Goal: Task Accomplishment & Management: Complete application form

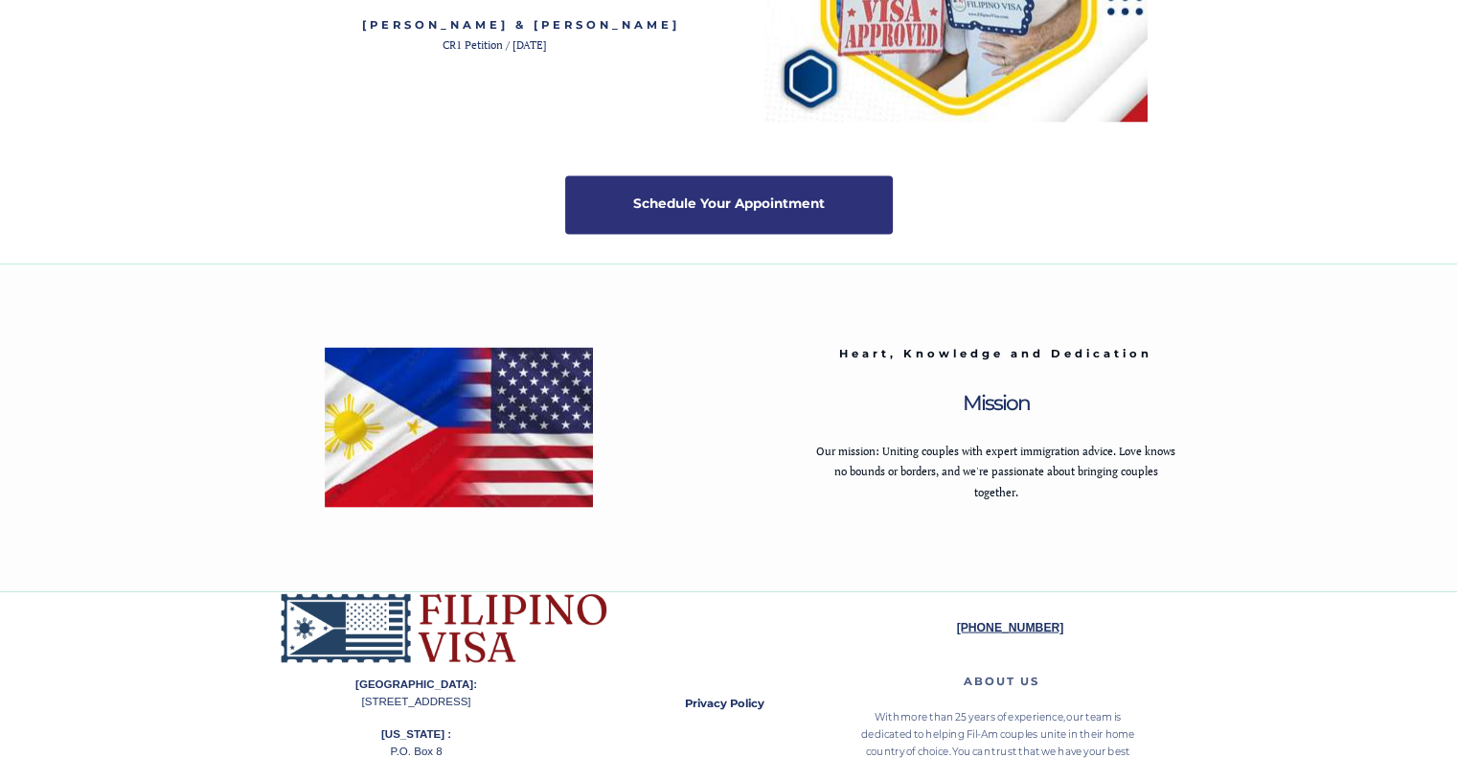
scroll to position [3846, 0]
